Goal: Information Seeking & Learning: Find specific fact

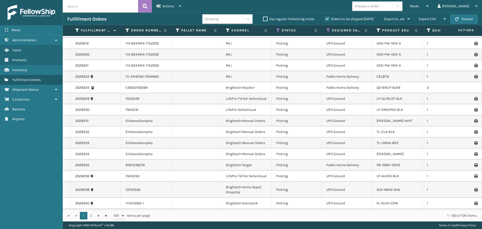
scroll to position [669, 0]
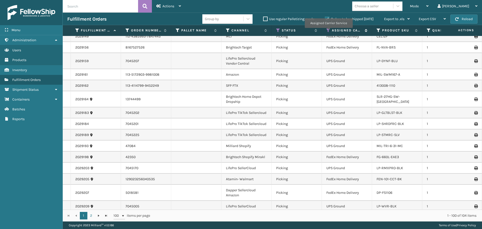
click at [328, 31] on icon at bounding box center [328, 30] width 4 height 5
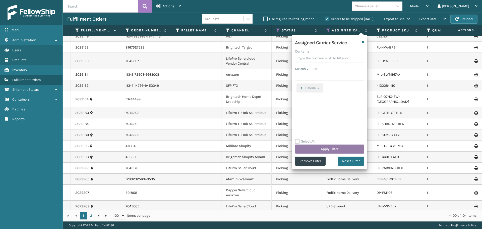
click at [342, 148] on button "Apply Filter" at bounding box center [329, 148] width 69 height 9
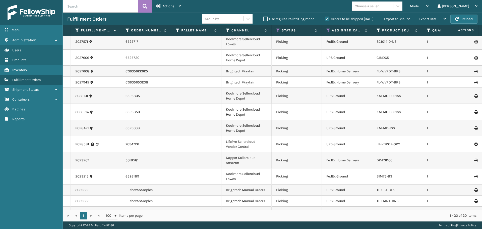
scroll to position [106, 0]
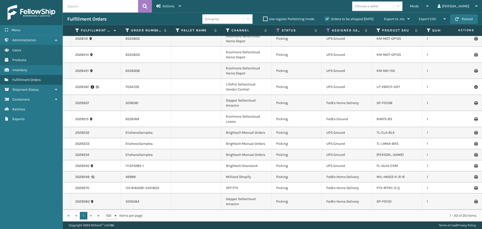
click at [379, 7] on div "Choose a seller" at bounding box center [367, 6] width 24 height 5
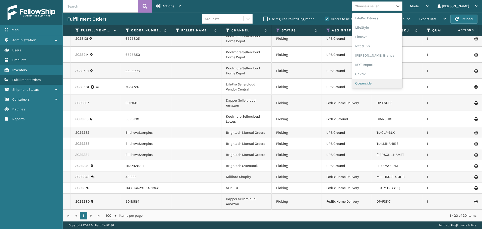
scroll to position [243, 0]
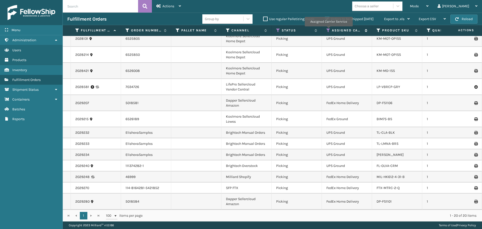
click at [328, 30] on icon at bounding box center [328, 30] width 4 height 5
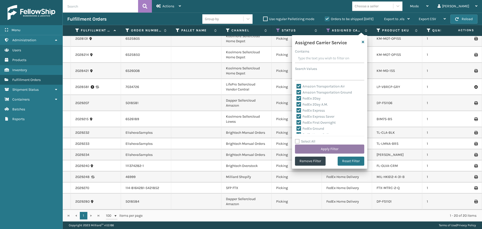
click at [343, 149] on button "Apply Filter" at bounding box center [329, 148] width 69 height 9
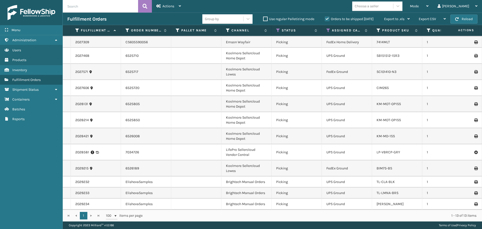
scroll to position [0, 0]
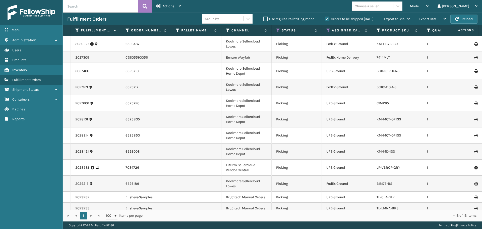
click at [379, 4] on div "Choose a seller" at bounding box center [367, 6] width 24 height 5
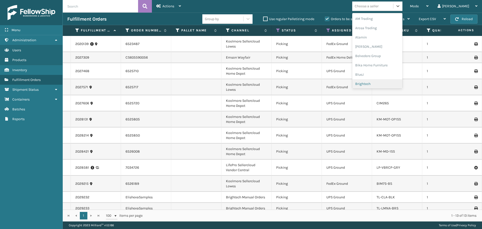
click at [383, 83] on div "Brightech" at bounding box center [377, 83] width 50 height 9
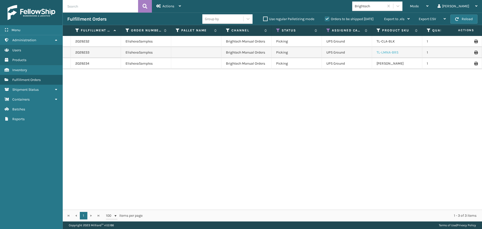
click at [392, 52] on link "TL-LMNA-BRS" at bounding box center [388, 52] width 22 height 4
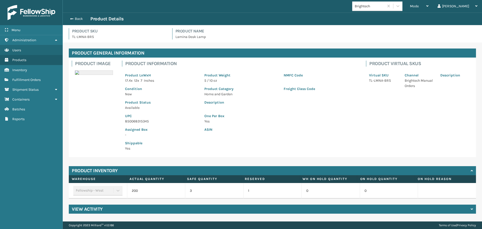
click at [380, 81] on p "TL-LMNA-BRS" at bounding box center [384, 80] width 30 height 5
copy p "TL-LMNA-BRS"
drag, startPoint x: 146, startPoint y: 121, endPoint x: 116, endPoint y: 121, distance: 29.6
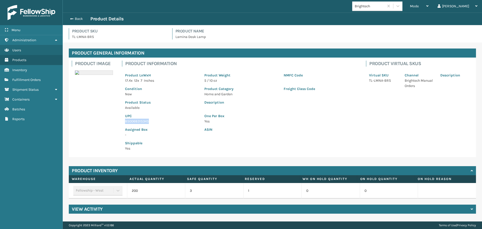
click at [116, 121] on div "Product Image Product Information Product LxWxH 17.4 x 12 x 7 Inches Product We…" at bounding box center [272, 106] width 407 height 99
copy p "850068315345"
click at [74, 16] on div "Back Product Details" at bounding box center [272, 19] width 410 height 6
click at [79, 21] on div "Back Product Details" at bounding box center [272, 19] width 410 height 6
click at [74, 18] on button "Back" at bounding box center [78, 19] width 23 height 5
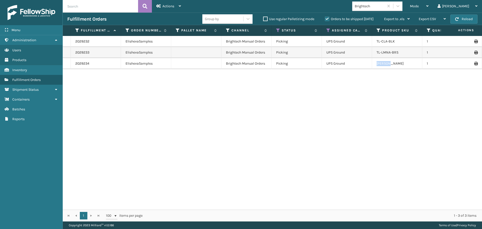
drag, startPoint x: 384, startPoint y: 65, endPoint x: 366, endPoint y: 67, distance: 18.2
click at [366, 67] on tr "2029234 ElishevaSamples Brightech Manual Orders Picking UPS Ground [PERSON_NAME…" at bounding box center [387, 63] width 648 height 11
click at [79, 64] on link "2029234" at bounding box center [82, 63] width 14 height 5
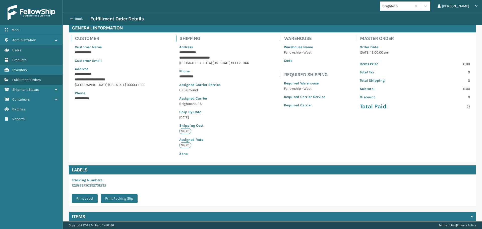
scroll to position [68, 0]
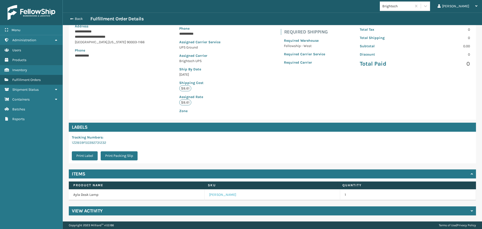
click at [213, 195] on link "[PERSON_NAME]" at bounding box center [222, 194] width 27 height 5
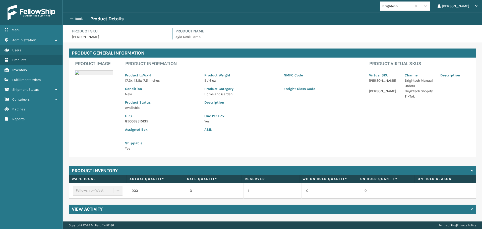
click at [132, 122] on p "850068315215" at bounding box center [161, 121] width 73 height 5
copy p "850068315215"
click at [76, 20] on button "Back" at bounding box center [78, 19] width 23 height 5
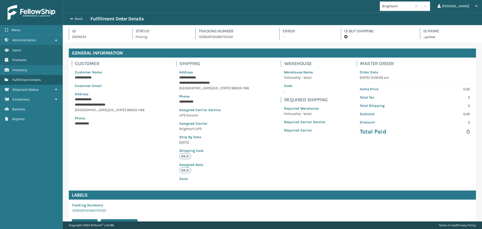
scroll to position [12, 419]
click at [76, 20] on button "Back" at bounding box center [78, 19] width 23 height 5
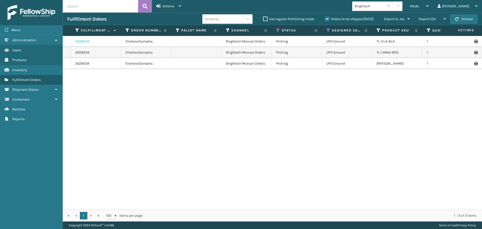
click at [77, 41] on link "2029232" at bounding box center [82, 41] width 14 height 5
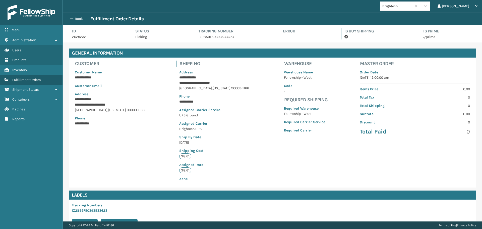
scroll to position [68, 0]
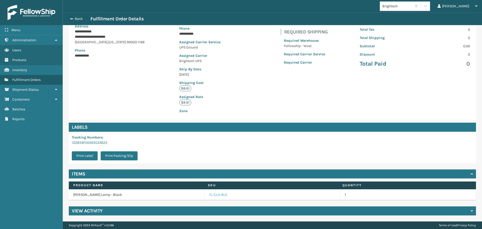
click at [215, 193] on link "TL-CLA-BLK" at bounding box center [218, 194] width 18 height 5
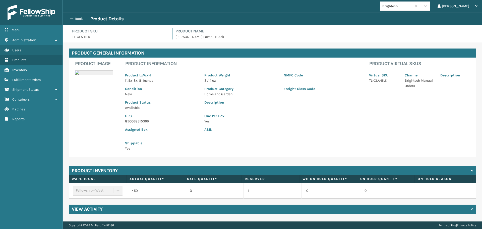
click at [139, 121] on p "850068315369" at bounding box center [161, 121] width 73 height 5
copy p "850068315369"
click at [75, 18] on button "Back" at bounding box center [78, 19] width 23 height 5
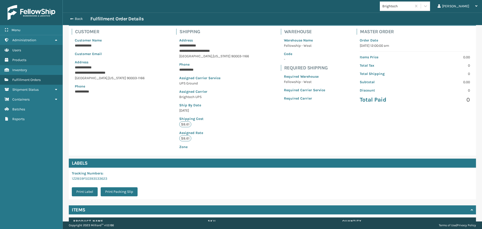
scroll to position [68, 0]
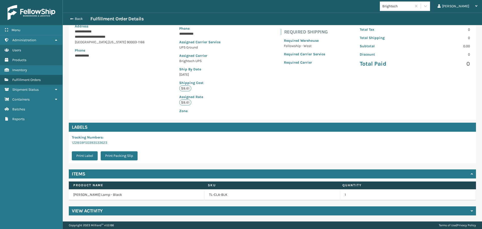
drag, startPoint x: 236, startPoint y: 192, endPoint x: 233, endPoint y: 194, distance: 3.4
click at [233, 194] on td "TL-CLA-BLK" at bounding box center [273, 194] width 136 height 11
drag, startPoint x: 232, startPoint y: 194, endPoint x: 199, endPoint y: 192, distance: 33.3
click at [199, 192] on tr "[PERSON_NAME] Lamp - Black TL-CLA-BLK 1" at bounding box center [272, 194] width 407 height 11
copy tr "TL-CLA-BLK"
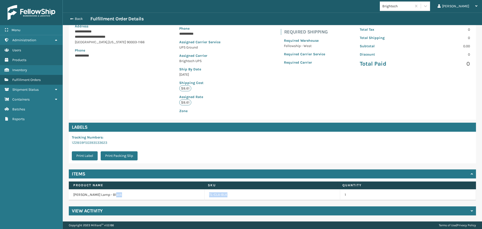
click at [217, 195] on link "TL-CLA-BLK" at bounding box center [218, 194] width 18 height 5
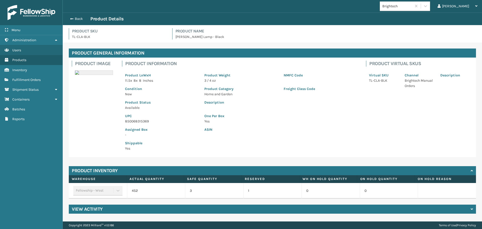
click at [138, 120] on p "850068315369" at bounding box center [161, 121] width 73 height 5
copy p "850068315369"
click at [73, 19] on button "Back" at bounding box center [78, 19] width 23 height 5
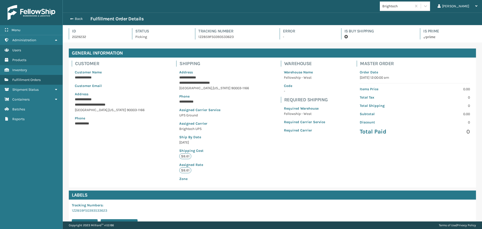
scroll to position [12, 419]
click at [81, 20] on button "Back" at bounding box center [78, 19] width 23 height 5
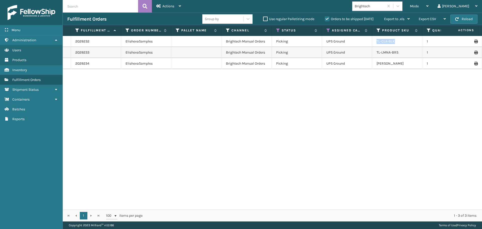
drag, startPoint x: 402, startPoint y: 42, endPoint x: 376, endPoint y: 42, distance: 25.4
click at [376, 42] on td "TL-CLA-BLK" at bounding box center [397, 41] width 50 height 11
copy link "TL-CLA-BLK"
click at [400, 38] on td "TL-CLA-BLK" at bounding box center [397, 41] width 50 height 11
drag, startPoint x: 400, startPoint y: 41, endPoint x: 373, endPoint y: 41, distance: 27.4
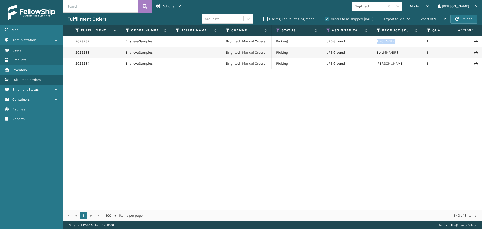
click at [373, 41] on td "TL-CLA-BLK" at bounding box center [397, 41] width 50 height 11
copy link "TL-CLA-BLK"
drag, startPoint x: 395, startPoint y: 65, endPoint x: 362, endPoint y: 66, distance: 33.9
click at [362, 66] on tr "2029234 ElishevaSamples Brightech Manual Orders Picking UPS Ground [PERSON_NAME…" at bounding box center [387, 63] width 648 height 11
copy tr "[PERSON_NAME]"
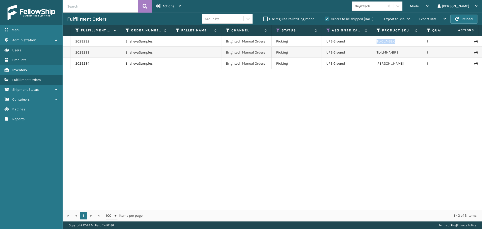
drag, startPoint x: 399, startPoint y: 40, endPoint x: 372, endPoint y: 41, distance: 26.6
click at [372, 41] on td "TL-CLA-BLK" at bounding box center [397, 41] width 50 height 11
copy link "TL-CLA-BLK"
drag, startPoint x: 406, startPoint y: 51, endPoint x: 365, endPoint y: 54, distance: 41.3
click at [365, 54] on tr "2029233 ElishevaSamples Brightech Manual Orders Picking UPS Ground TL-LMNA-BRS …" at bounding box center [387, 52] width 648 height 11
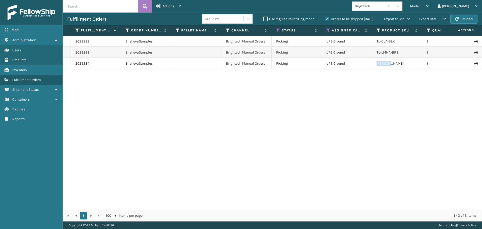
drag, startPoint x: 397, startPoint y: 65, endPoint x: 373, endPoint y: 63, distance: 24.4
click at [373, 63] on td "[PERSON_NAME]" at bounding box center [397, 63] width 50 height 11
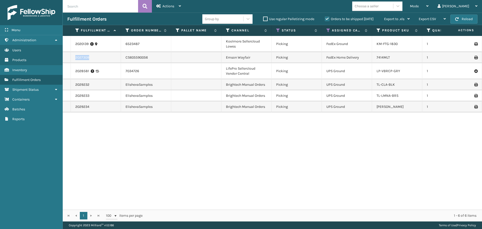
drag, startPoint x: 98, startPoint y: 60, endPoint x: 66, endPoint y: 59, distance: 32.4
click at [66, 59] on tr "2027309 CS605590056 Emson Wayfair Picking FedEx Home Delivery 7414MLT 1 Fellows…" at bounding box center [387, 57] width 648 height 11
click at [96, 59] on div "2027309" at bounding box center [95, 57] width 41 height 5
drag, startPoint x: 96, startPoint y: 57, endPoint x: 73, endPoint y: 56, distance: 22.6
click at [73, 56] on td "2027309" at bounding box center [96, 57] width 50 height 11
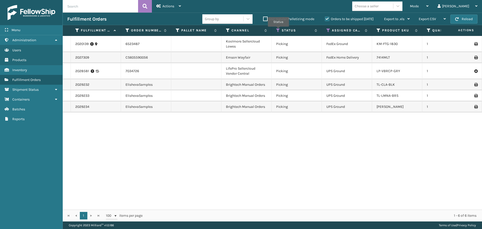
drag, startPoint x: 278, startPoint y: 30, endPoint x: 277, endPoint y: 33, distance: 3.5
click at [278, 30] on icon at bounding box center [278, 30] width 4 height 5
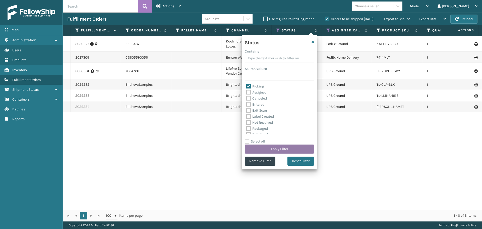
click at [278, 149] on button "Apply Filter" at bounding box center [279, 148] width 69 height 9
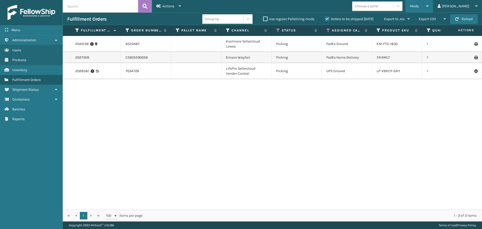
click at [419, 5] on span "Mode" at bounding box center [414, 6] width 9 height 4
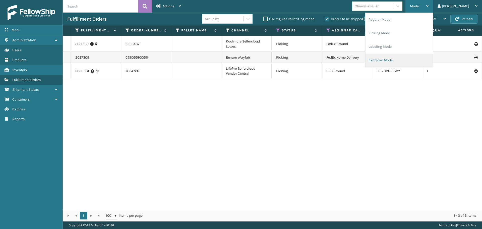
click at [408, 59] on li "Exit Scan Mode" at bounding box center [399, 60] width 67 height 14
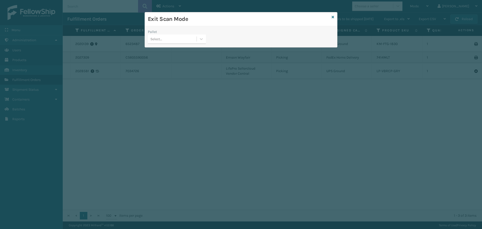
click at [190, 44] on div "Pallet Select..." at bounding box center [177, 38] width 64 height 18
click at [182, 38] on div "Select..." at bounding box center [172, 39] width 49 height 8
